Goal: Find specific page/section: Locate a particular part of the current website

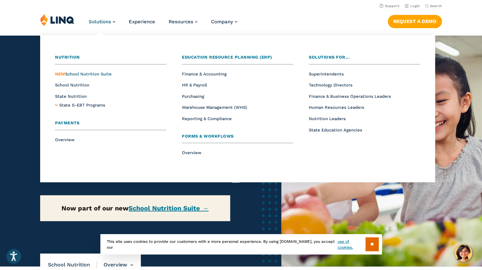
click at [98, 73] on span "NEW School Nutrition Suite" at bounding box center [83, 74] width 57 height 5
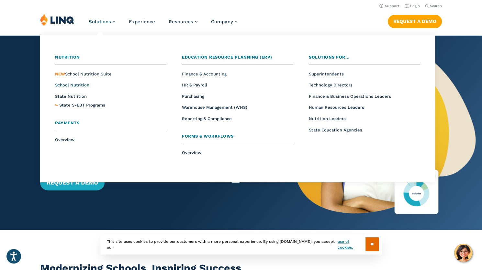
click at [77, 85] on span "School Nutrition" at bounding box center [72, 85] width 34 height 5
